Goal: Task Accomplishment & Management: Use online tool/utility

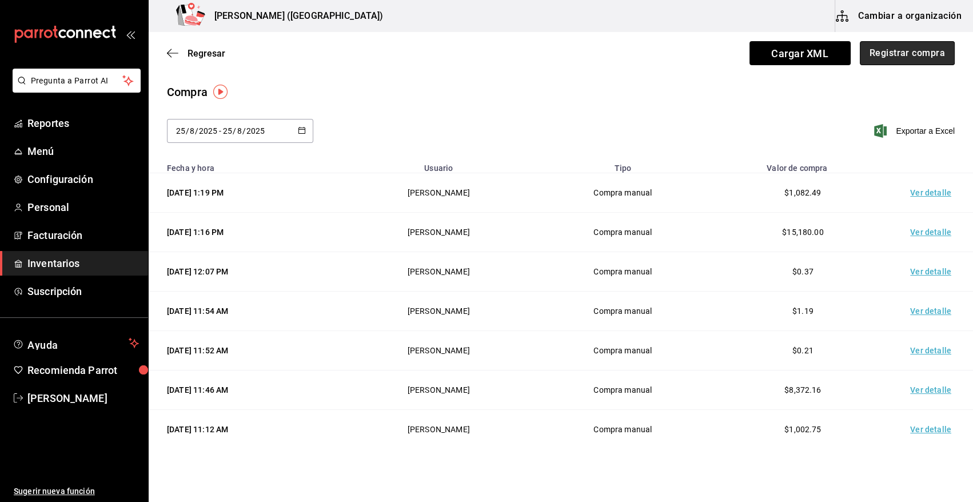
click at [894, 54] on button "Registrar compra" at bounding box center [907, 53] width 95 height 24
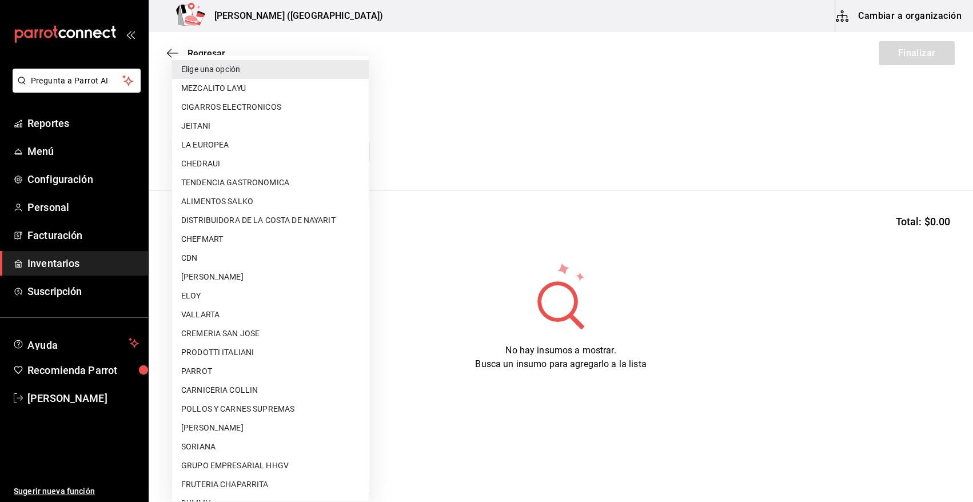
click at [264, 155] on body "Pregunta a Parrot AI Reportes Menú Configuración Personal Facturación Inventari…" at bounding box center [486, 219] width 973 height 438
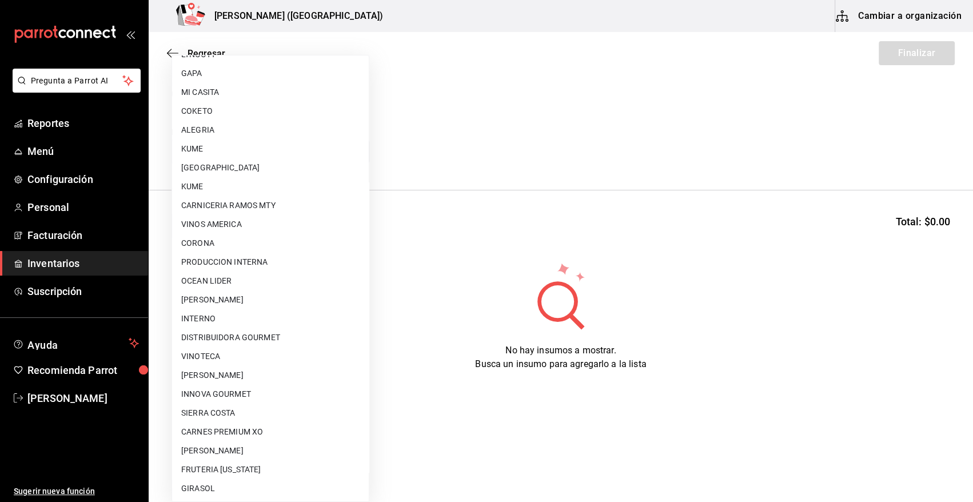
scroll to position [602, 0]
click at [234, 359] on li "VINOTECA" at bounding box center [270, 354] width 197 height 19
type input "bbec6e95-03ab-4cbc-bdec-5aafdfde0467"
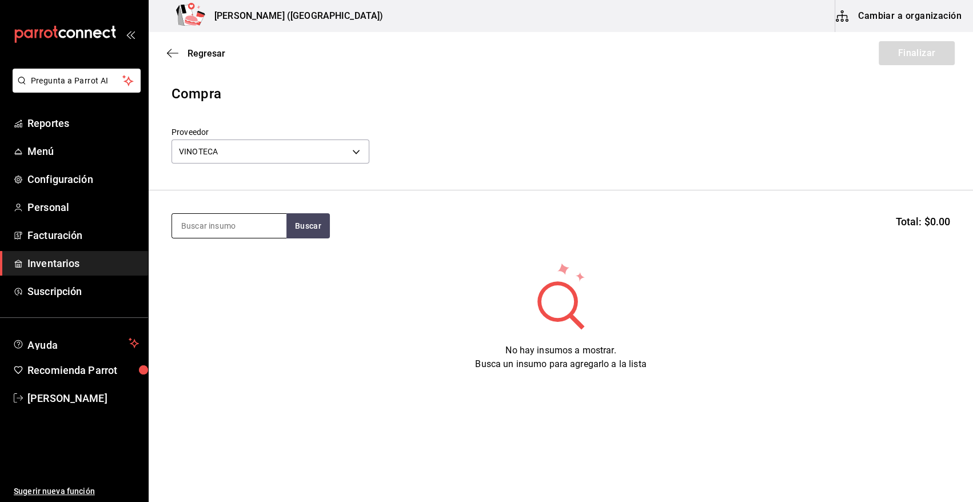
click at [226, 226] on input at bounding box center [229, 226] width 114 height 24
click at [287, 219] on button "Buscar" at bounding box center [308, 225] width 43 height 25
drag, startPoint x: 223, startPoint y: 228, endPoint x: 104, endPoint y: 238, distance: 120.0
click at [104, 238] on div "Pregunta a Parrot AI Reportes Menú Configuración Personal Facturación Inventari…" at bounding box center [486, 219] width 973 height 438
type input "PAGO"
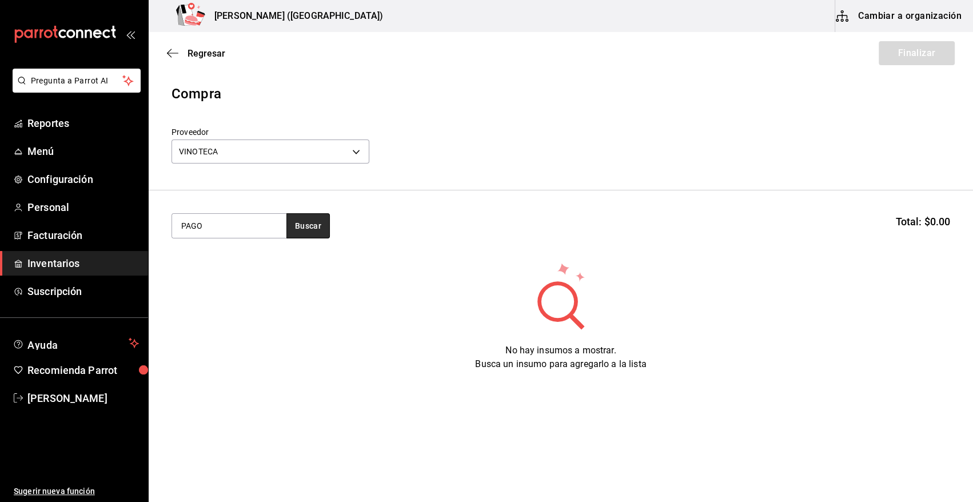
click at [299, 226] on button "Buscar" at bounding box center [308, 225] width 43 height 25
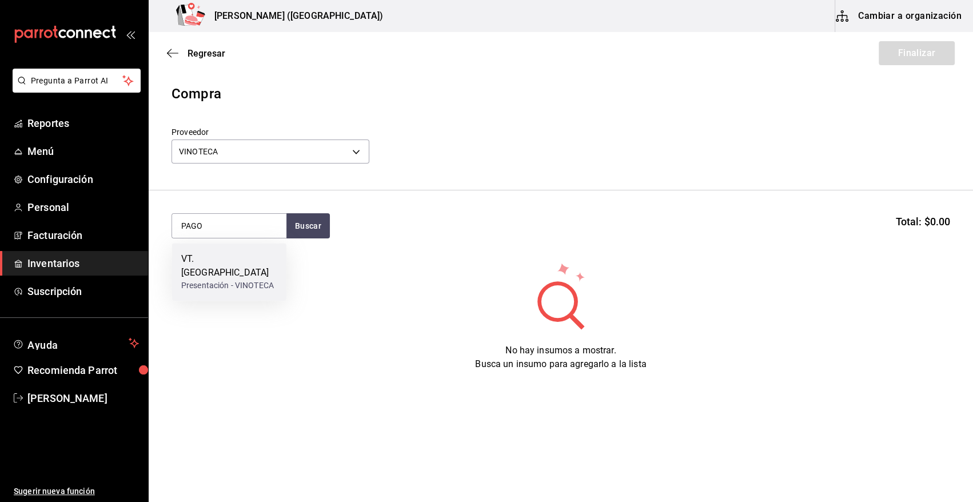
click at [242, 264] on div "VT. [GEOGRAPHIC_DATA]" at bounding box center [229, 265] width 96 height 27
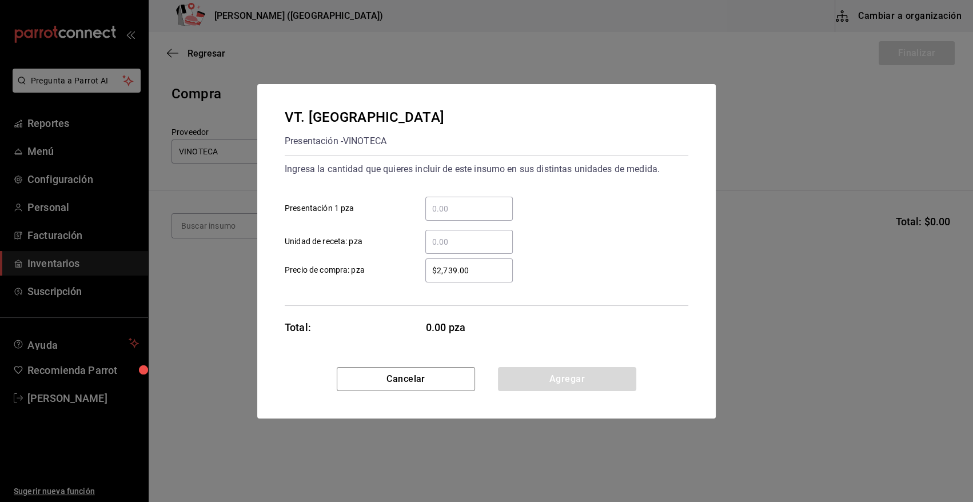
click at [448, 207] on input "​ Presentación 1 pza" at bounding box center [470, 209] width 88 height 14
type input "3"
type input "$1,580.00"
click at [549, 380] on button "Agregar" at bounding box center [567, 379] width 138 height 24
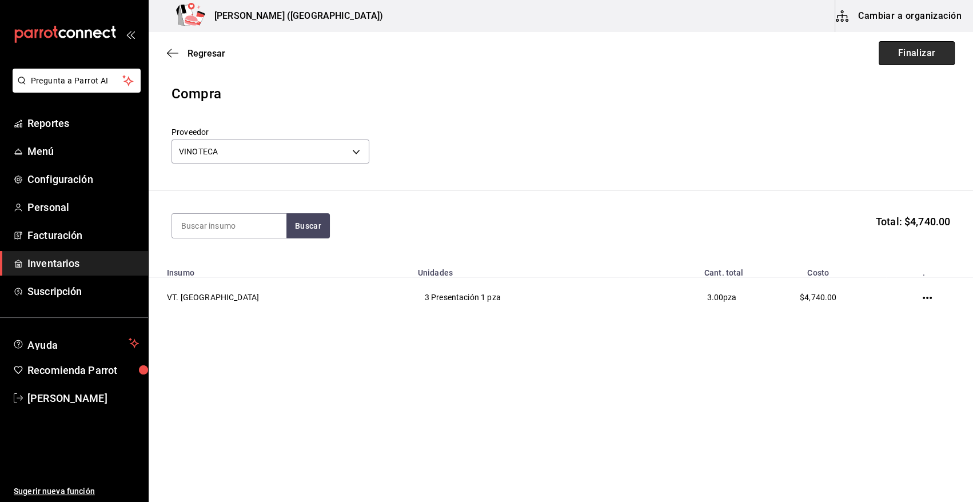
click at [890, 50] on button "Finalizar" at bounding box center [917, 53] width 76 height 24
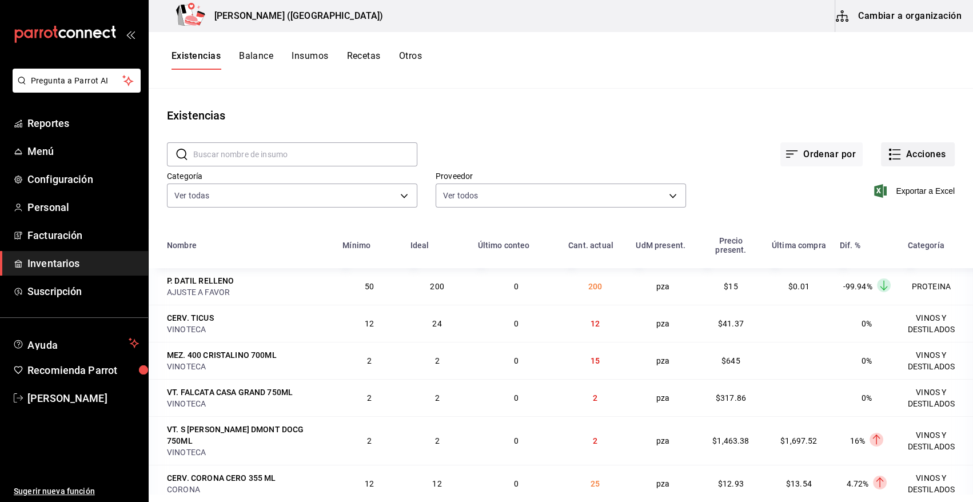
click at [917, 157] on button "Acciones" at bounding box center [918, 154] width 74 height 24
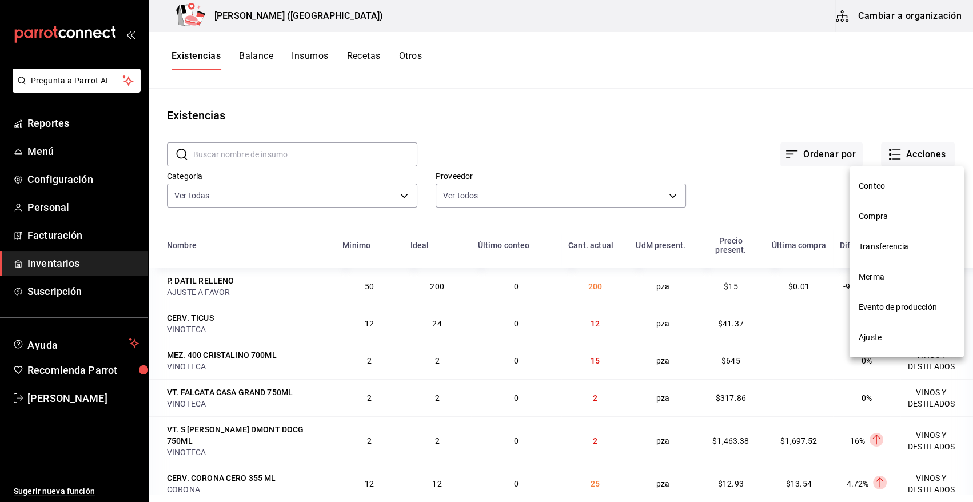
click at [892, 215] on span "Compra" at bounding box center [907, 216] width 96 height 12
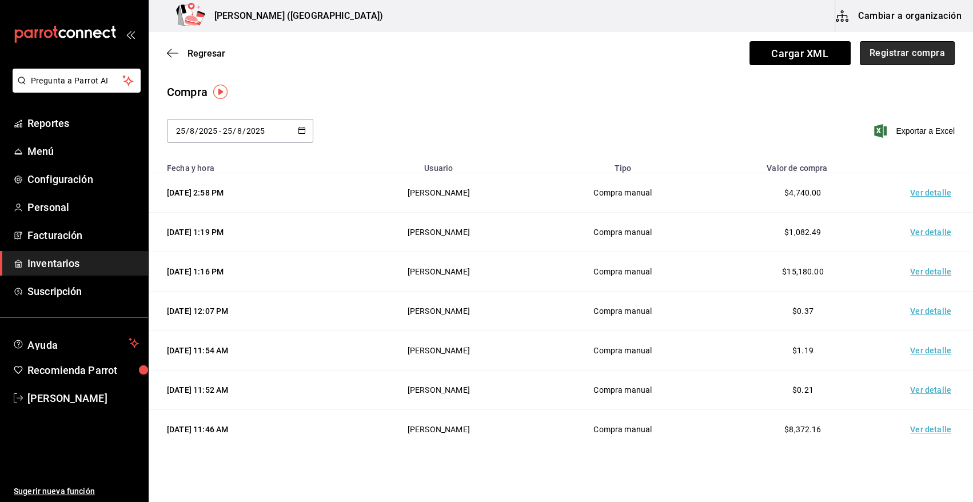
click at [915, 51] on button "Registrar compra" at bounding box center [907, 53] width 95 height 24
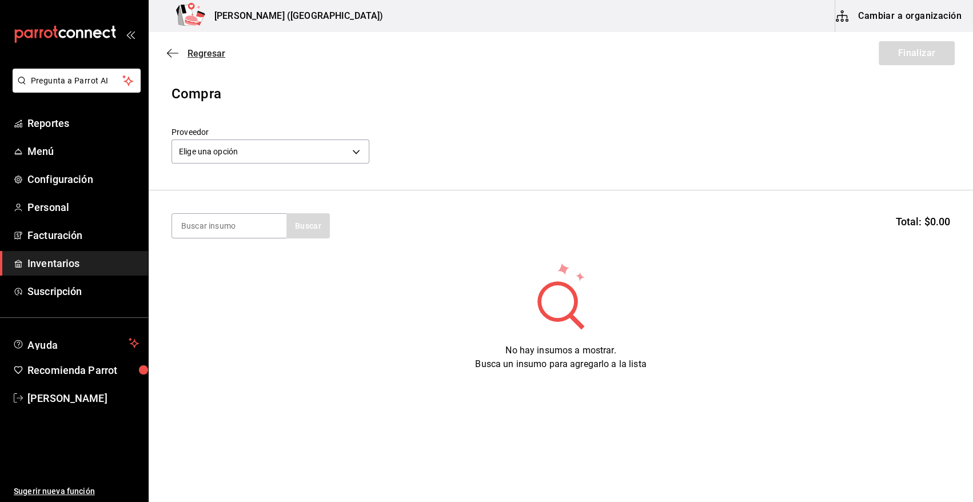
click at [210, 51] on span "Regresar" at bounding box center [207, 53] width 38 height 11
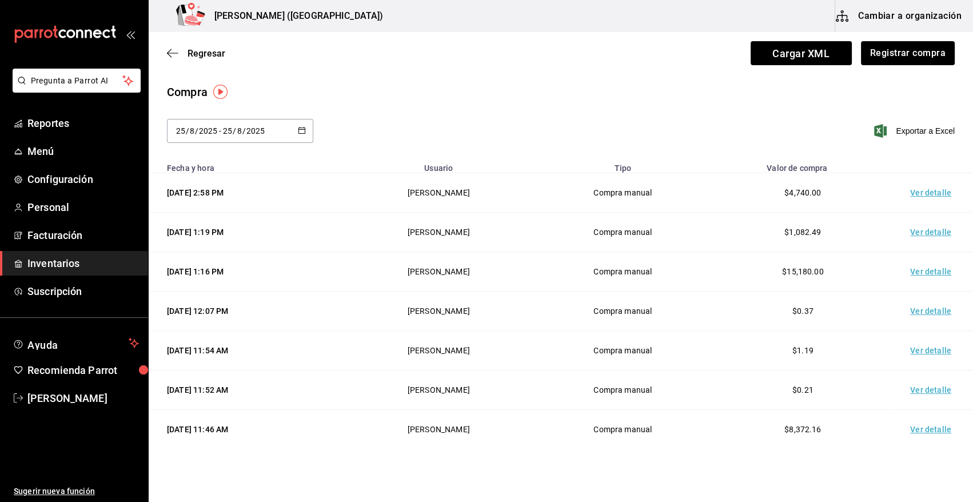
click at [930, 193] on td "Ver detalle" at bounding box center [933, 192] width 80 height 39
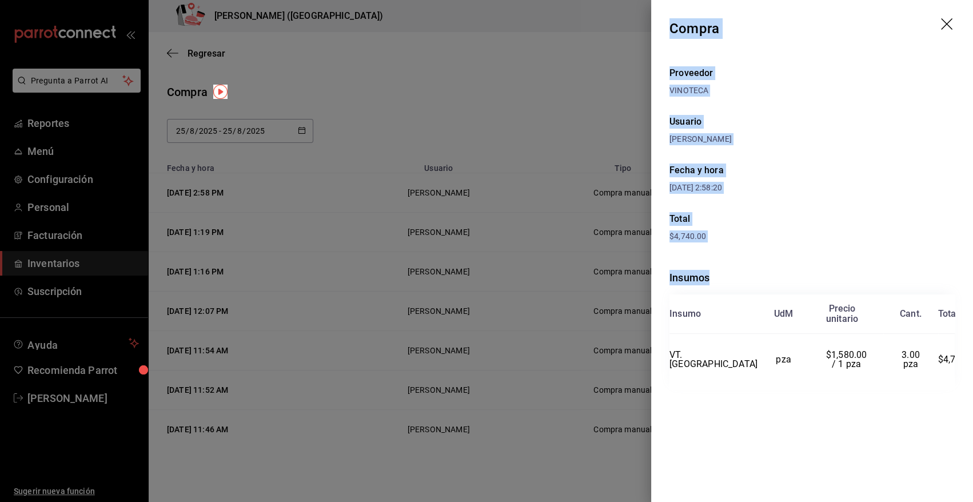
drag, startPoint x: 669, startPoint y: 26, endPoint x: 952, endPoint y: 423, distance: 487.2
click at [952, 423] on div "Compra Proveedor VINOTECA Usuario [PERSON_NAME] Fecha y hora [DATE] 2:58:20 Tot…" at bounding box center [812, 251] width 322 height 502
copy div "Compra Proveedor VINOTECA Usuario [PERSON_NAME] Fecha y hora [DATE] 2:58:20 Tot…"
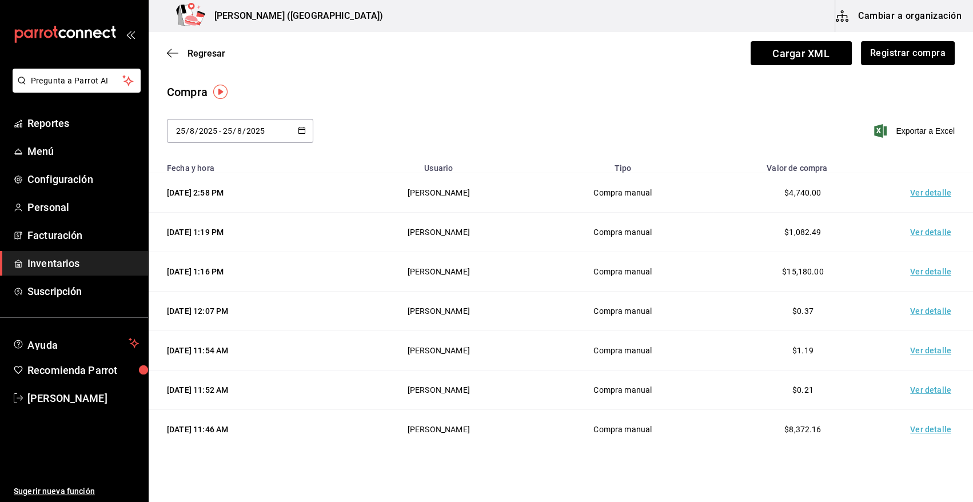
click at [63, 261] on span "Inventarios" at bounding box center [83, 263] width 112 height 15
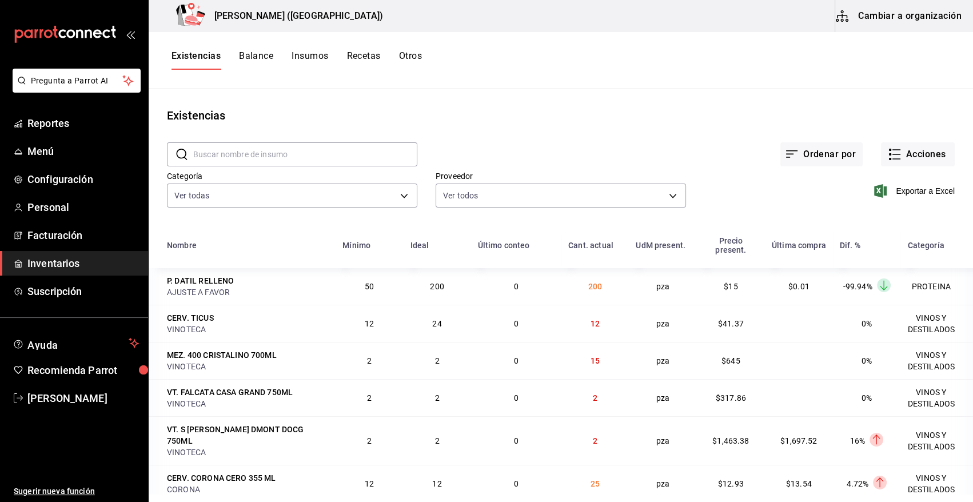
click at [376, 159] on input "text" at bounding box center [305, 154] width 224 height 23
type input "CERV"
click at [305, 153] on input "CERV" at bounding box center [305, 154] width 224 height 23
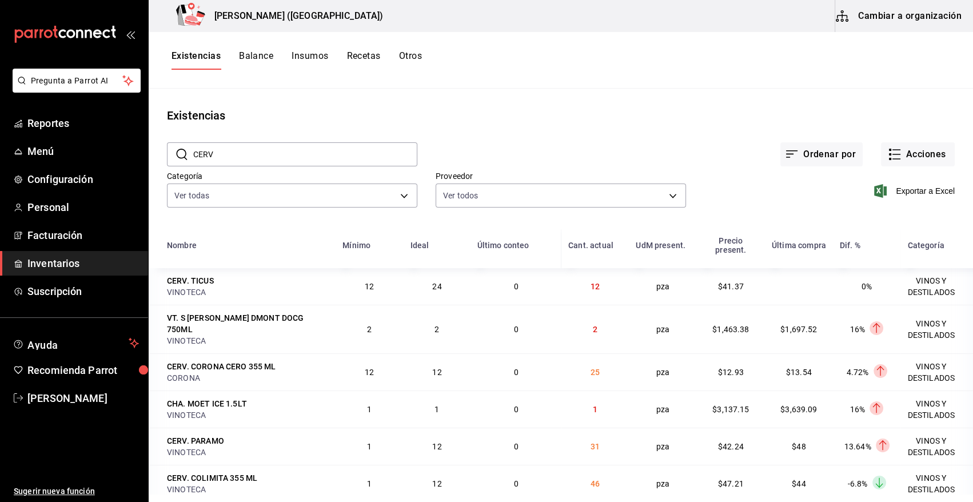
click at [257, 151] on input "CERV" at bounding box center [305, 154] width 224 height 23
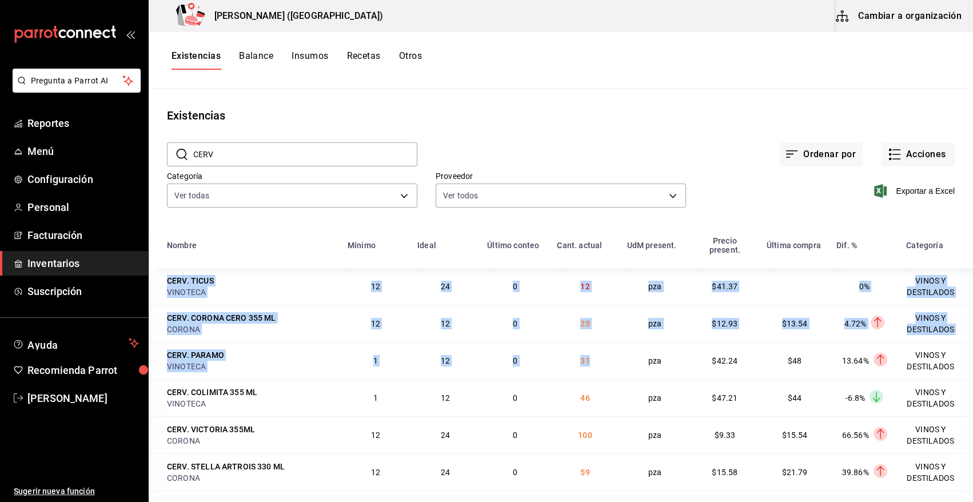
drag, startPoint x: 166, startPoint y: 281, endPoint x: 610, endPoint y: 369, distance: 452.4
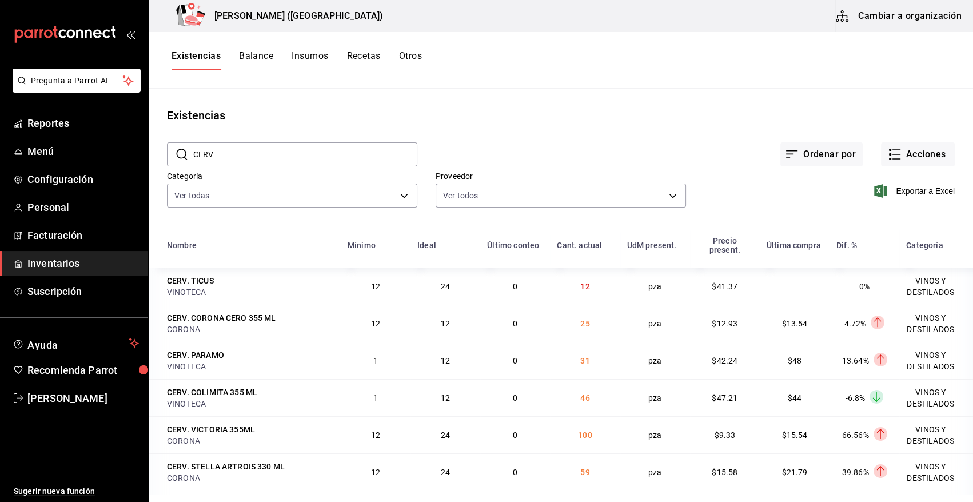
drag, startPoint x: 610, startPoint y: 369, endPoint x: 721, endPoint y: 196, distance: 205.3
click at [721, 197] on div "Exportar a Excel" at bounding box center [820, 182] width 269 height 58
click at [919, 190] on span "Exportar a Excel" at bounding box center [916, 191] width 78 height 14
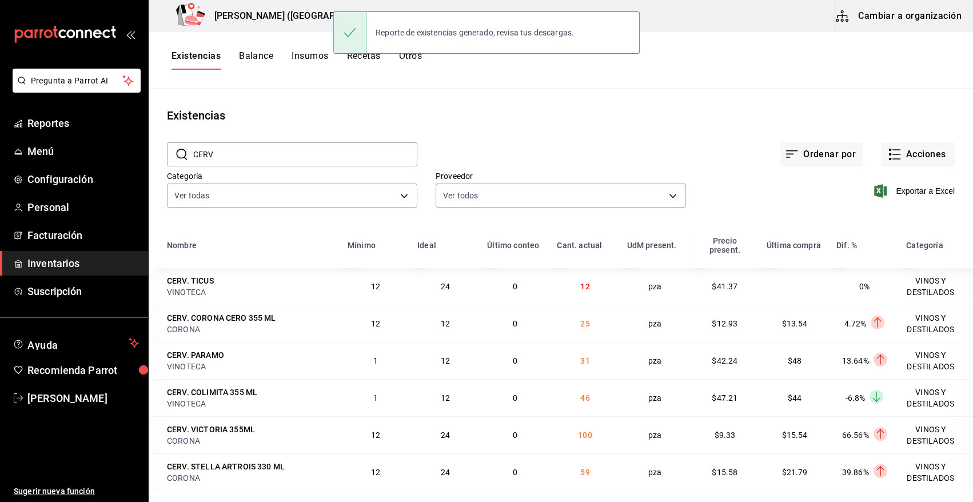
drag, startPoint x: 677, startPoint y: 131, endPoint x: 732, endPoint y: 125, distance: 55.2
click at [677, 131] on div "Ordenar por Acciones" at bounding box center [687, 145] width 538 height 42
click at [925, 154] on button "Acciones" at bounding box center [918, 154] width 74 height 24
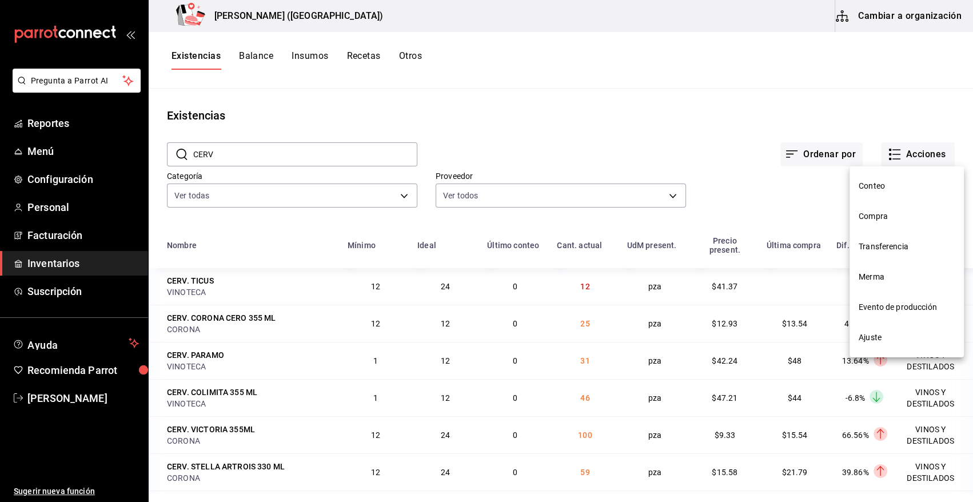
click at [880, 272] on span "Merma" at bounding box center [907, 277] width 96 height 12
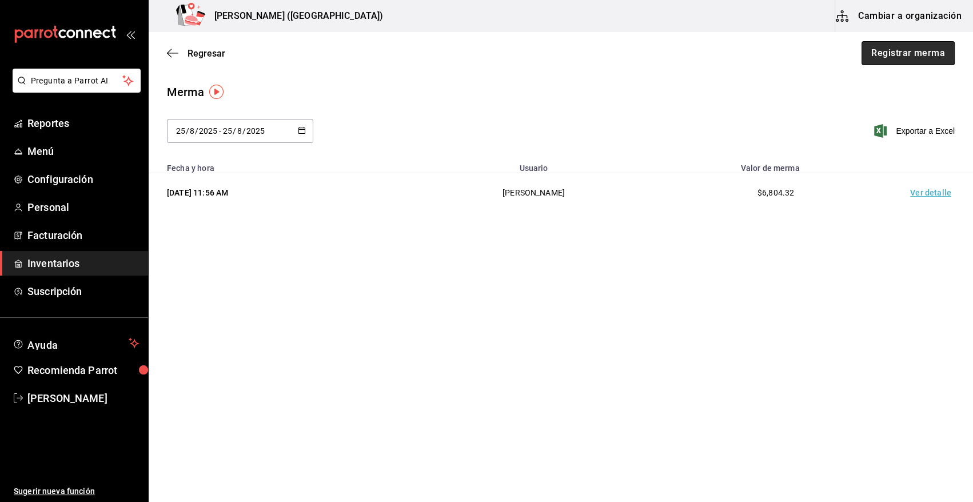
click at [894, 55] on button "Registrar merma" at bounding box center [908, 53] width 93 height 24
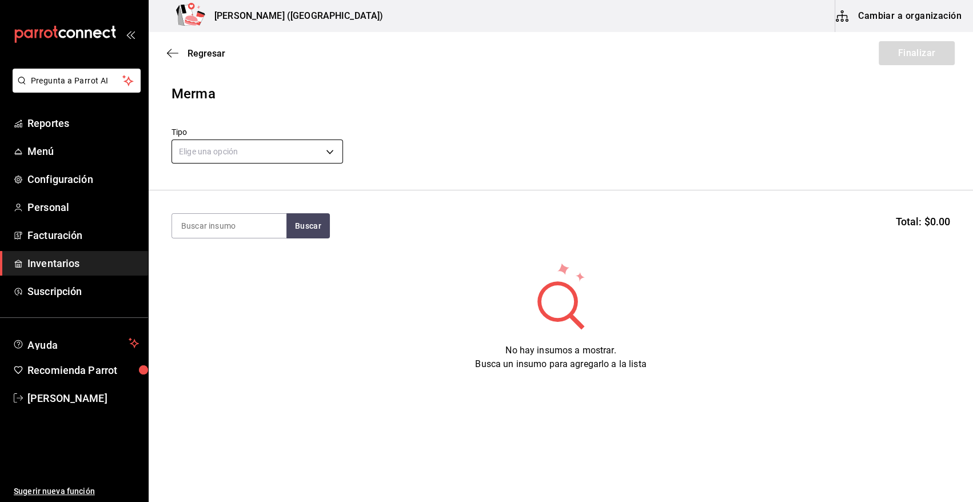
click at [239, 147] on body "Pregunta a Parrot AI Reportes Menú Configuración Personal Facturación Inventari…" at bounding box center [486, 219] width 973 height 438
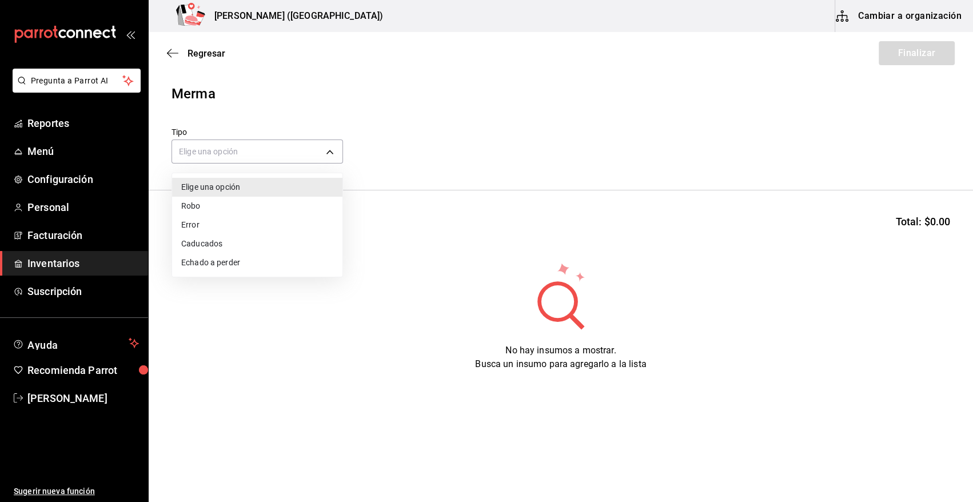
click at [382, 92] on div at bounding box center [486, 251] width 973 height 502
click at [244, 151] on body "Pregunta a Parrot AI Reportes Menú Configuración Personal Facturación Inventari…" at bounding box center [486, 219] width 973 height 438
click at [236, 221] on li "Error" at bounding box center [257, 225] width 170 height 19
type input "ERROR"
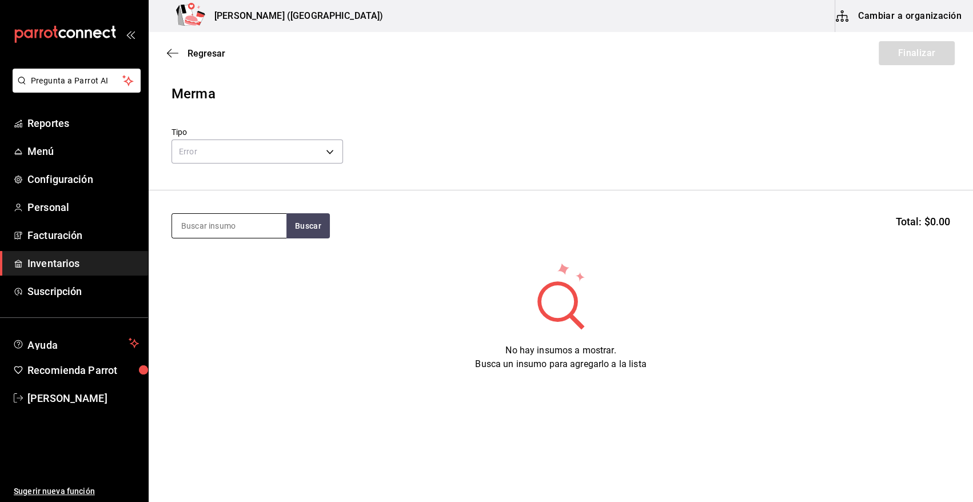
click at [234, 230] on input at bounding box center [229, 226] width 114 height 24
type input "REFRE"
click at [306, 224] on button "Buscar" at bounding box center [308, 225] width 43 height 25
click at [240, 271] on div "Piezas - CDN" at bounding box center [214, 272] width 67 height 12
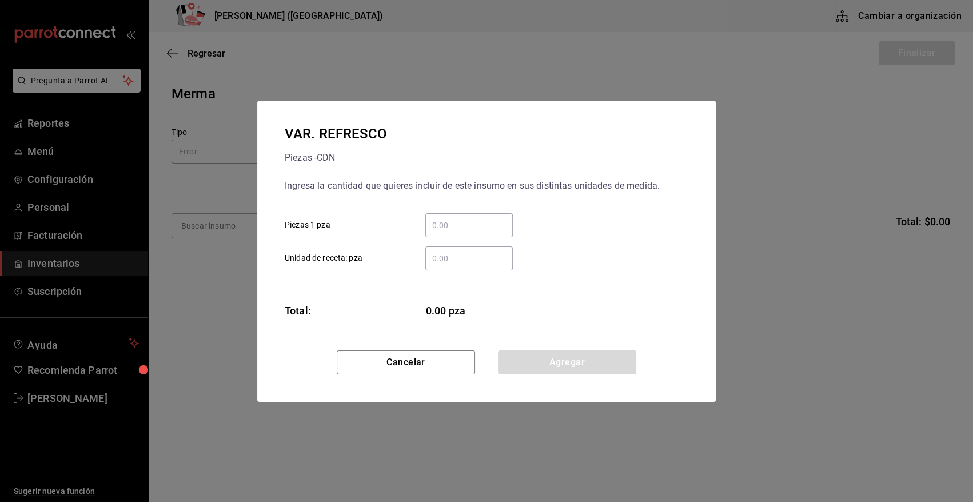
click at [453, 226] on input "​ Piezas 1 pza" at bounding box center [470, 225] width 88 height 14
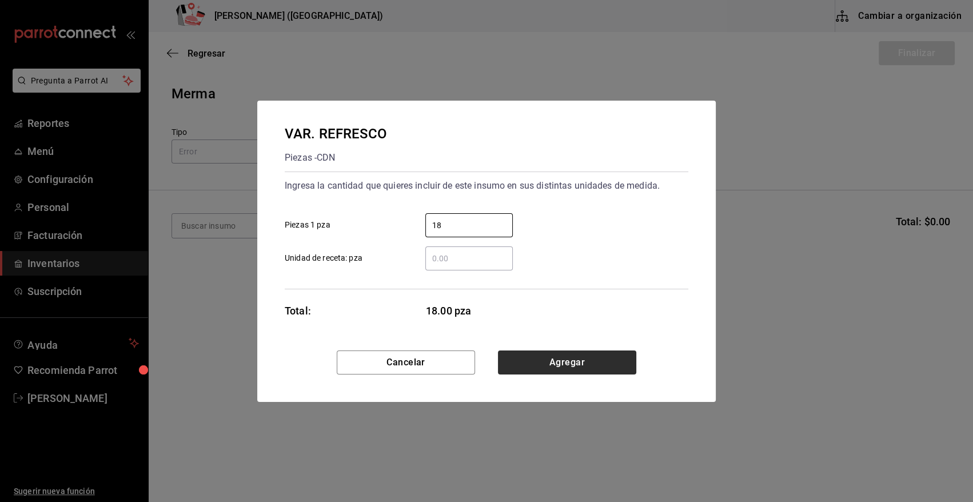
type input "18"
click at [567, 355] on button "Agregar" at bounding box center [567, 363] width 138 height 24
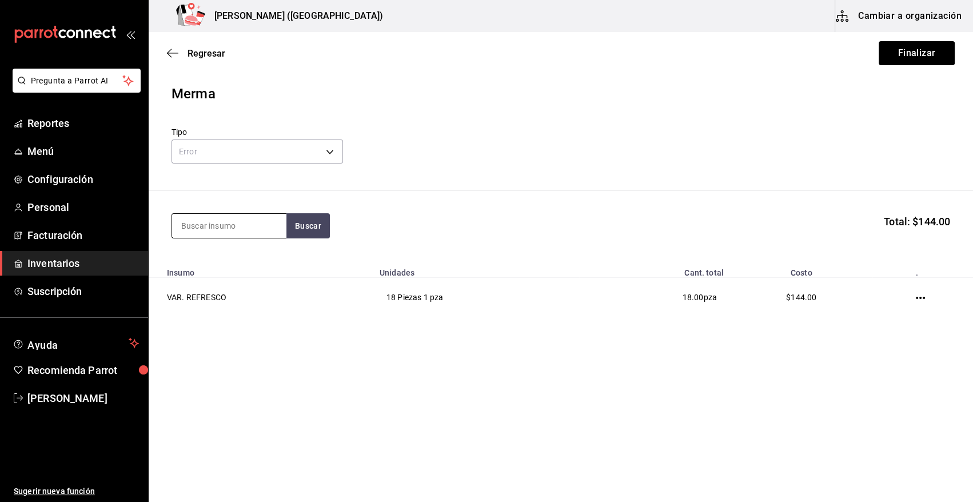
click at [226, 230] on input at bounding box center [229, 226] width 114 height 24
type input "NEGRA"
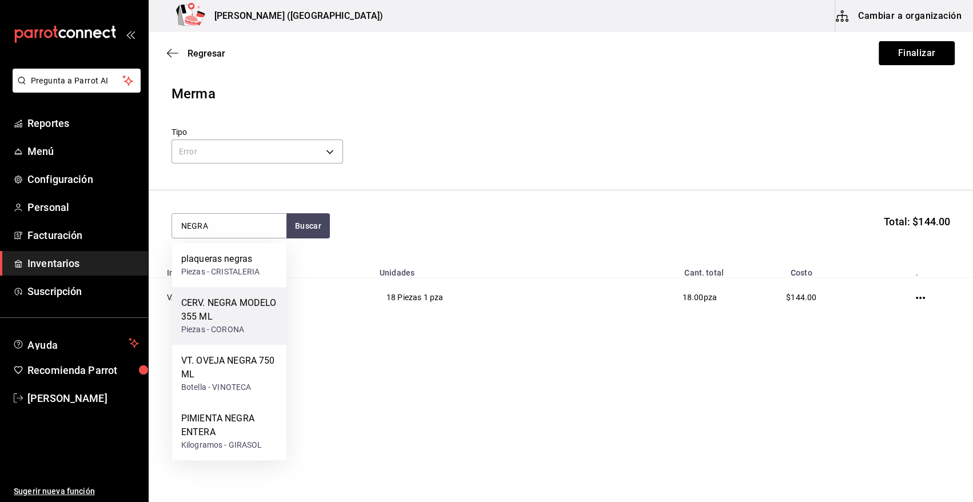
click at [236, 315] on div "CERV. NEGRA MODELO 355 ML" at bounding box center [229, 309] width 96 height 27
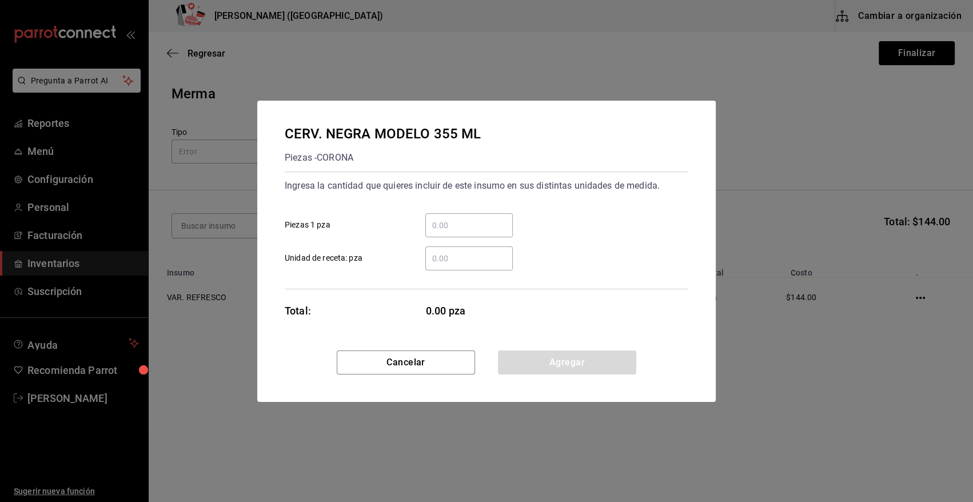
click at [474, 220] on input "​ Piezas 1 pza" at bounding box center [470, 225] width 88 height 14
type input "2"
click at [599, 194] on div "Ingresa la cantidad que quieres incluir de este insumo en sus distintas unidade…" at bounding box center [487, 224] width 404 height 94
click at [585, 364] on button "Agregar" at bounding box center [567, 363] width 138 height 24
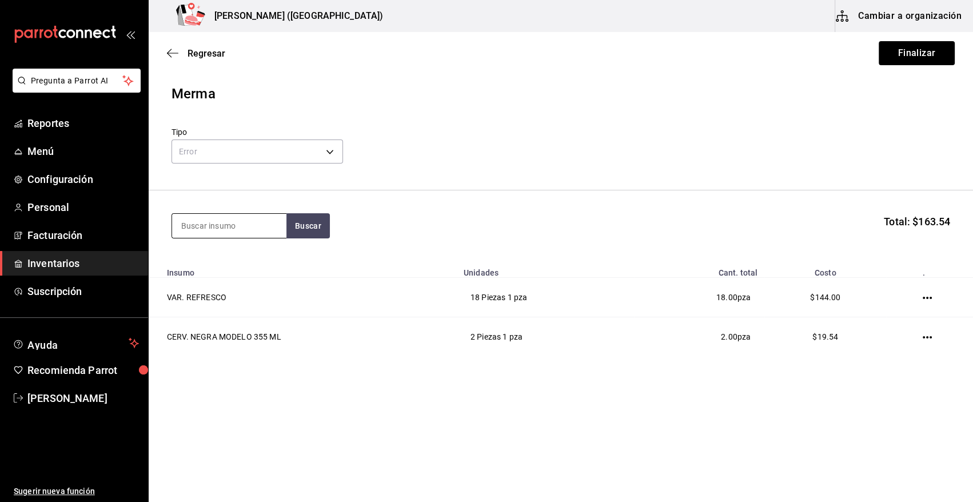
click at [214, 223] on input at bounding box center [229, 226] width 114 height 24
type input "CLAMA"
click at [322, 229] on button "Buscar" at bounding box center [308, 225] width 43 height 25
click at [245, 260] on div "VAR. CLAMATO 1.89 LT" at bounding box center [229, 265] width 96 height 27
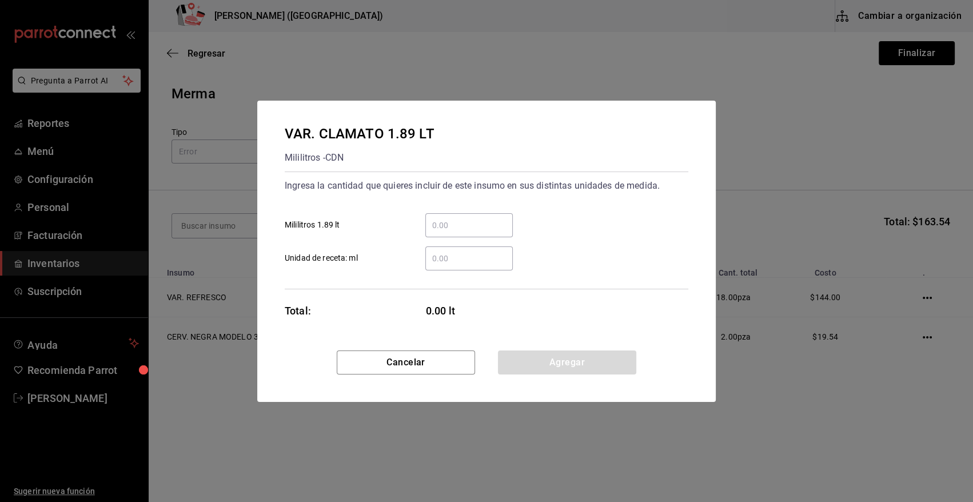
click at [452, 259] on input "​ Unidad de receta: ml" at bounding box center [470, 259] width 88 height 14
type input "250"
click at [563, 361] on button "Agregar" at bounding box center [567, 363] width 138 height 24
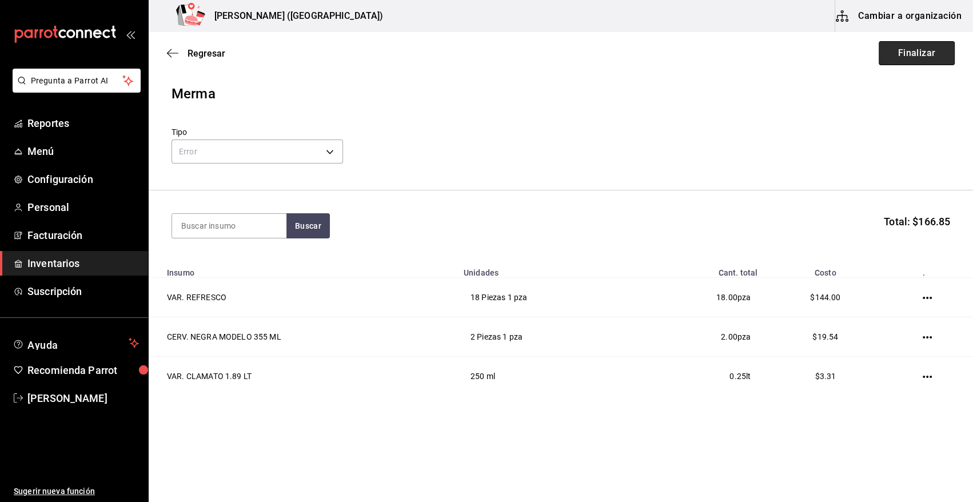
click at [923, 54] on button "Finalizar" at bounding box center [917, 53] width 76 height 24
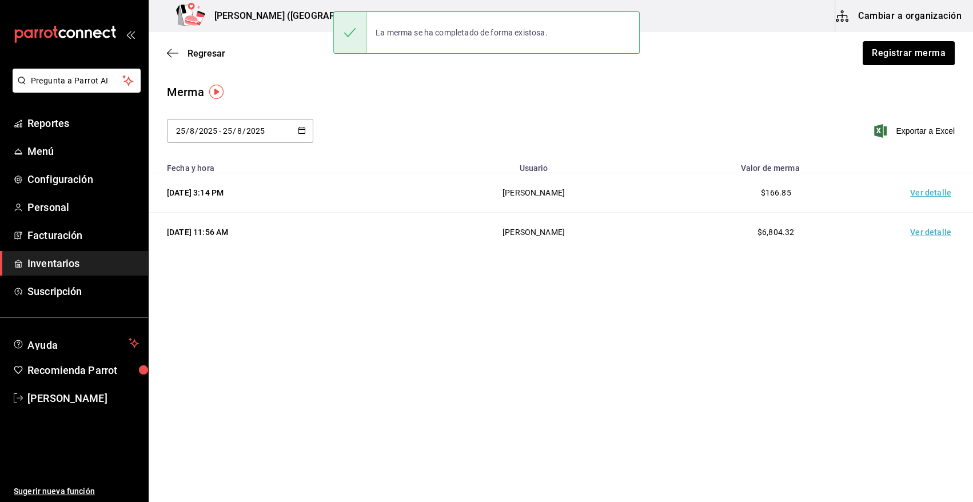
click at [938, 196] on td "Ver detalle" at bounding box center [933, 192] width 80 height 39
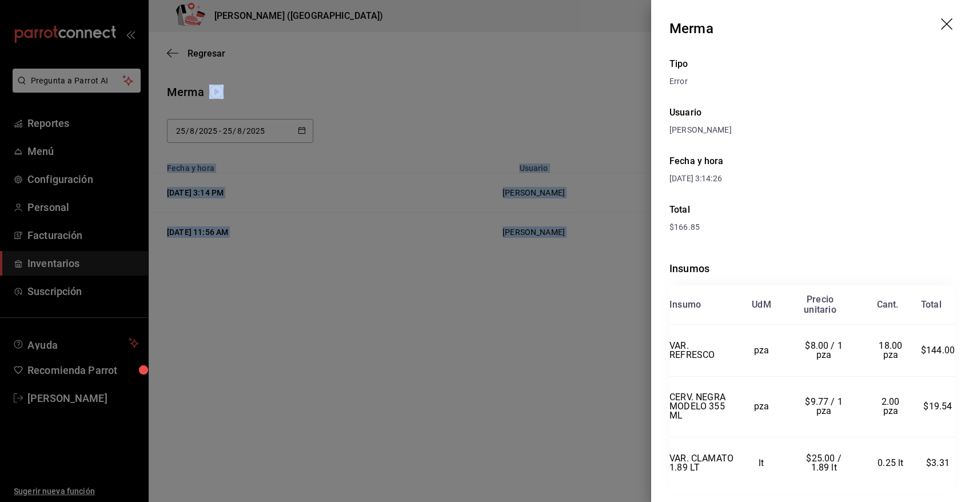
scroll to position [37, 0]
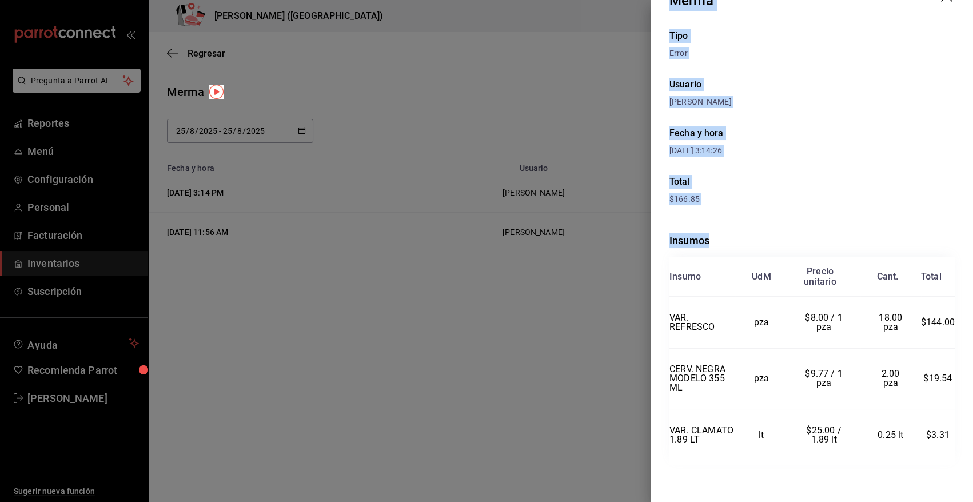
drag, startPoint x: 670, startPoint y: 25, endPoint x: 967, endPoint y: 440, distance: 510.9
click at [967, 440] on div "Merma Tipo Error Usuario [PERSON_NAME] Fecha y hora [DATE] 3:14:26 Total $166.8…" at bounding box center [812, 251] width 322 height 502
copy div "Merma Tipo Error Usuario [PERSON_NAME] Fecha y hora [DATE] 3:14:26 Total $166.8…"
